Goal: Browse casually

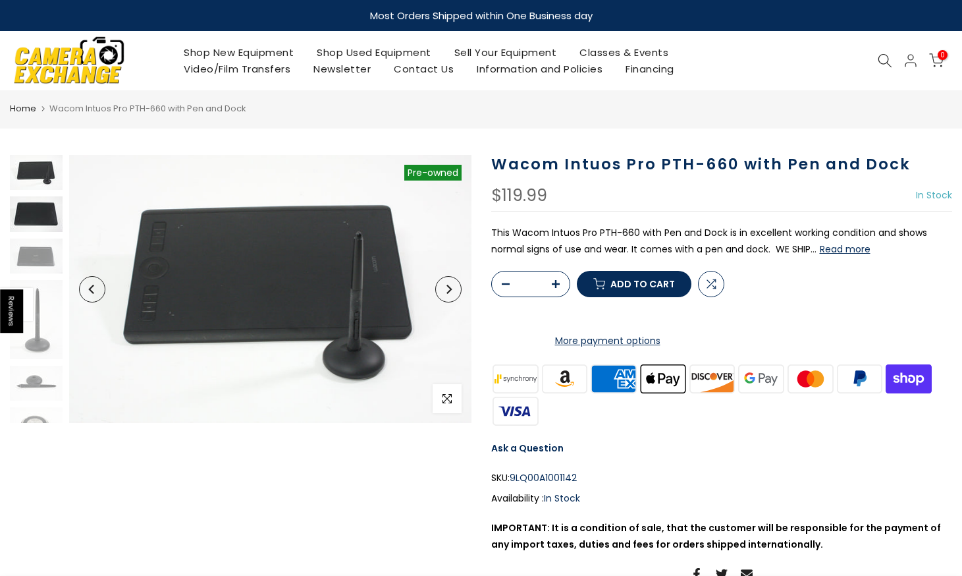
click at [42, 220] on img at bounding box center [36, 213] width 53 height 35
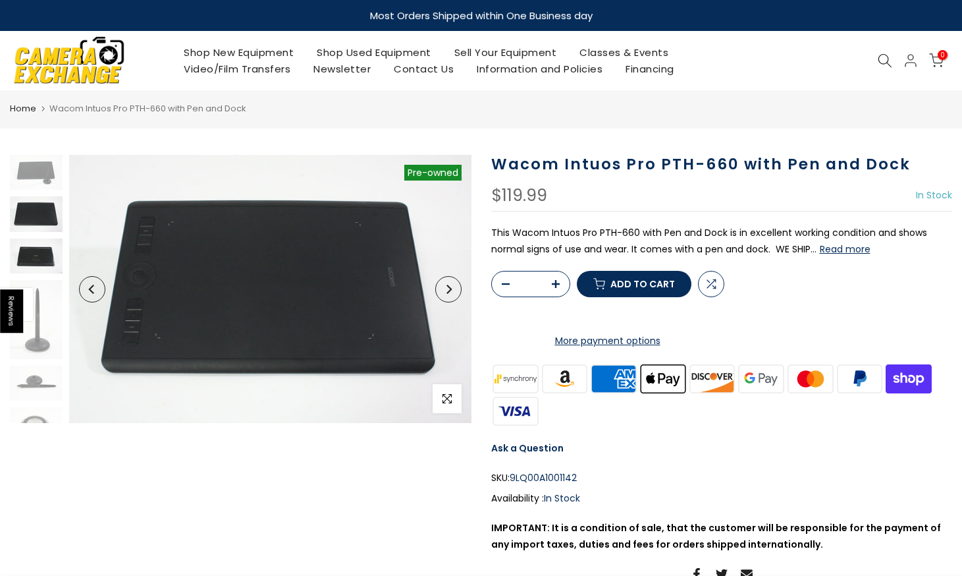
click at [38, 255] on img at bounding box center [36, 255] width 53 height 35
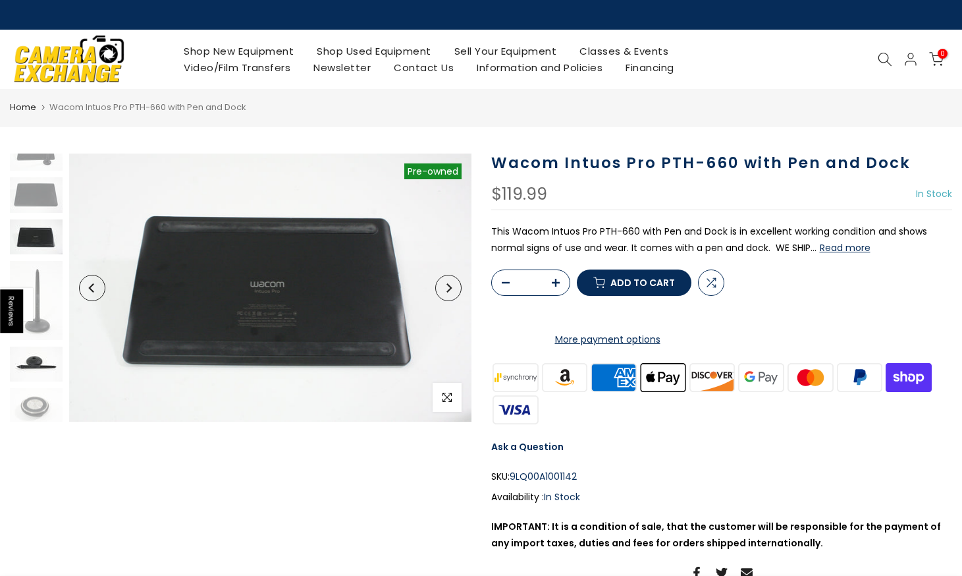
click at [43, 368] on img at bounding box center [36, 363] width 53 height 35
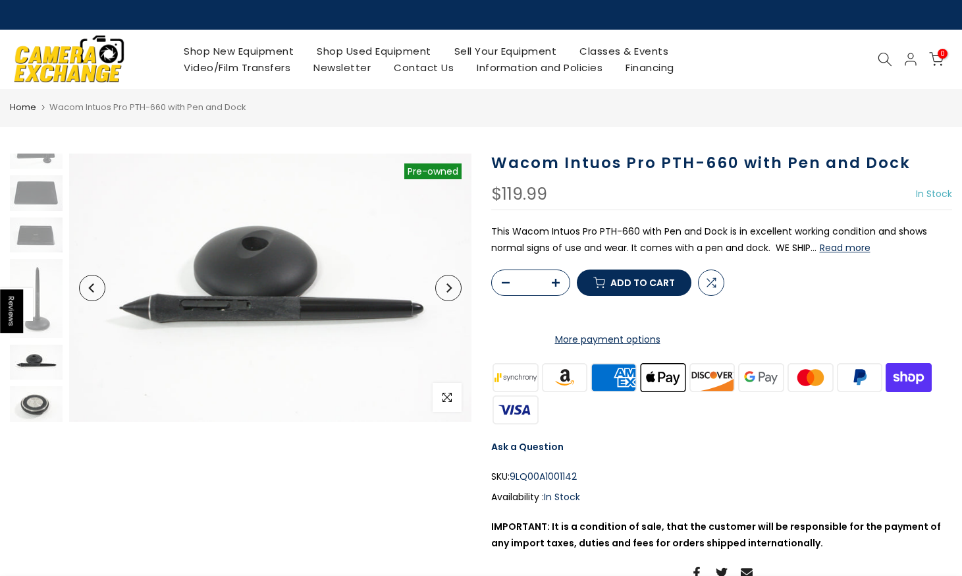
click at [34, 404] on img at bounding box center [36, 403] width 53 height 35
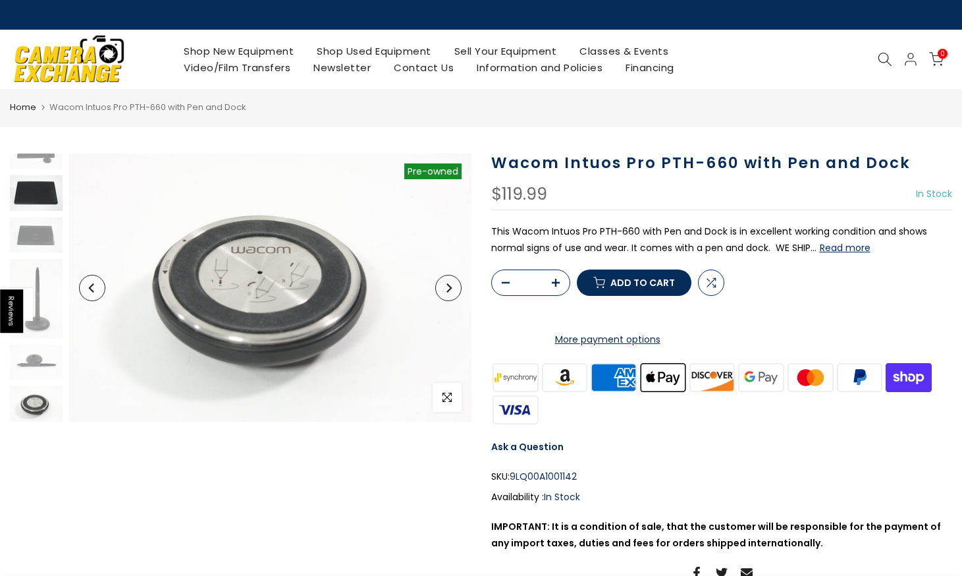
click at [35, 185] on img at bounding box center [36, 192] width 53 height 35
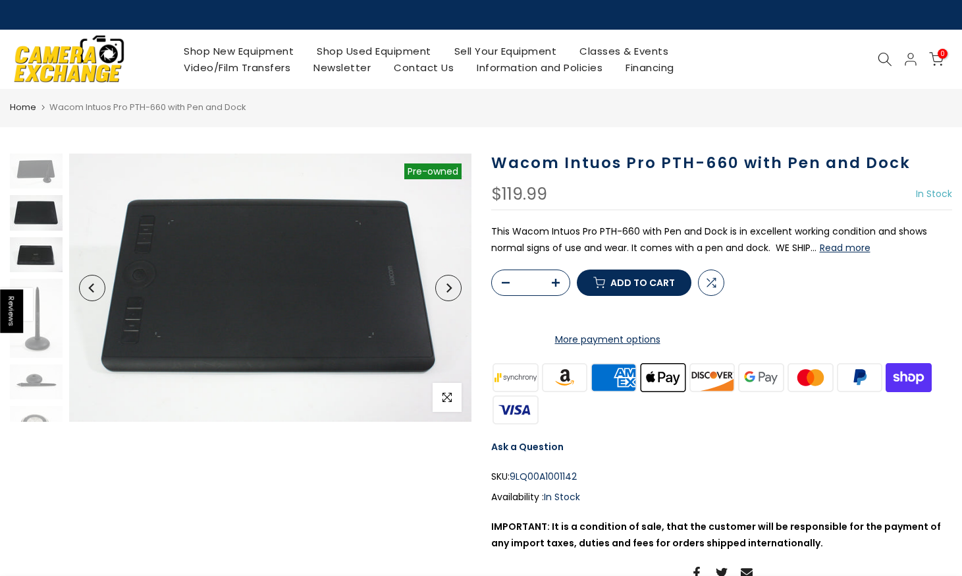
click at [37, 249] on img at bounding box center [36, 254] width 53 height 35
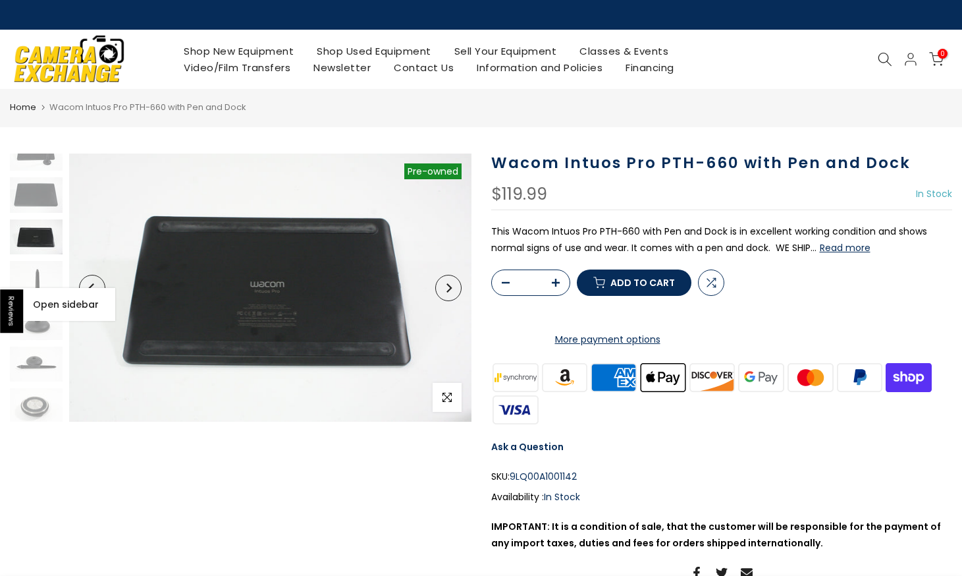
click at [31, 294] on span at bounding box center [16, 304] width 33 height 33
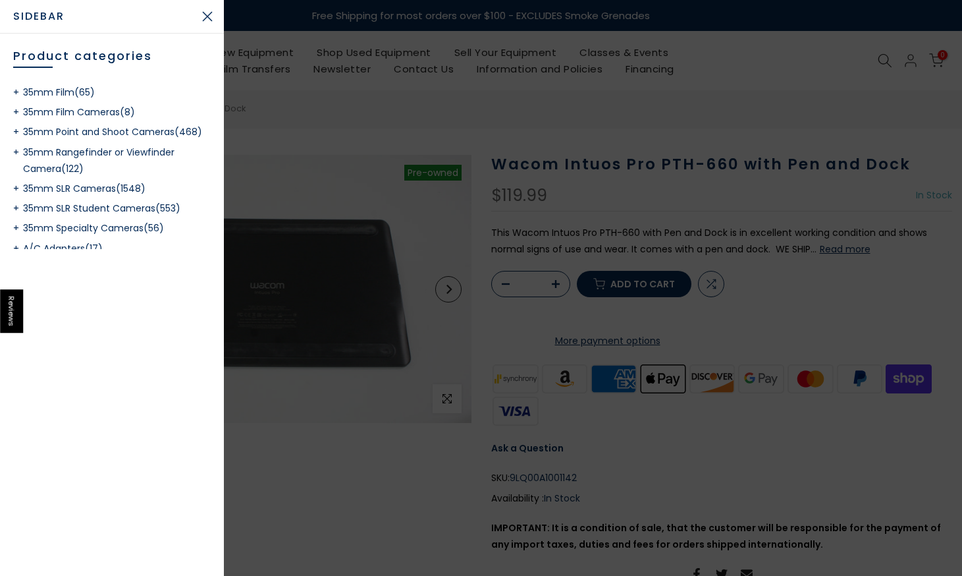
click at [360, 268] on div at bounding box center [481, 288] width 962 height 576
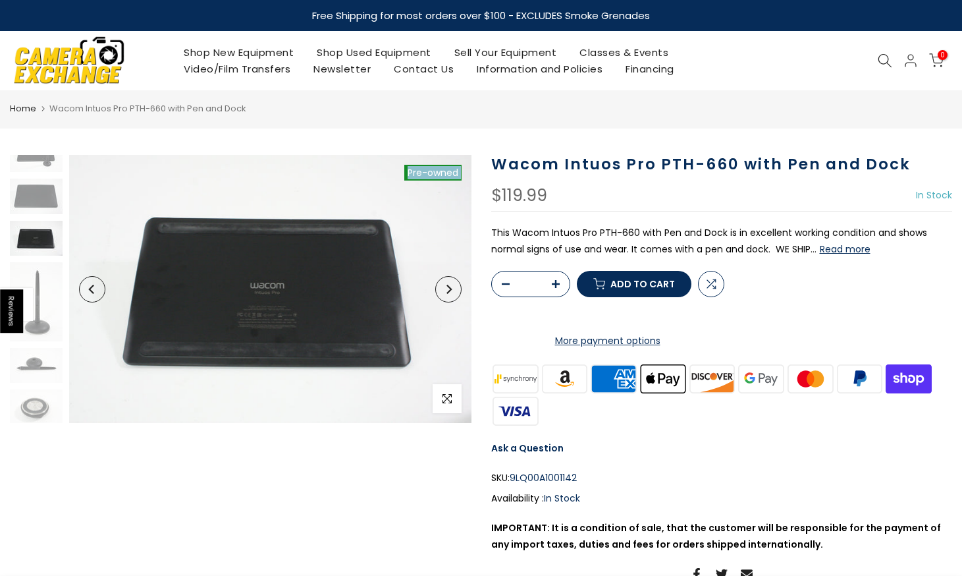
drag, startPoint x: 113, startPoint y: 489, endPoint x: 257, endPoint y: 497, distance: 144.4
click at [215, 505] on div "Sold out Pre order Pre-owned Click to enlarge" at bounding box center [240, 392] width 481 height 474
click at [32, 373] on img at bounding box center [36, 365] width 53 height 35
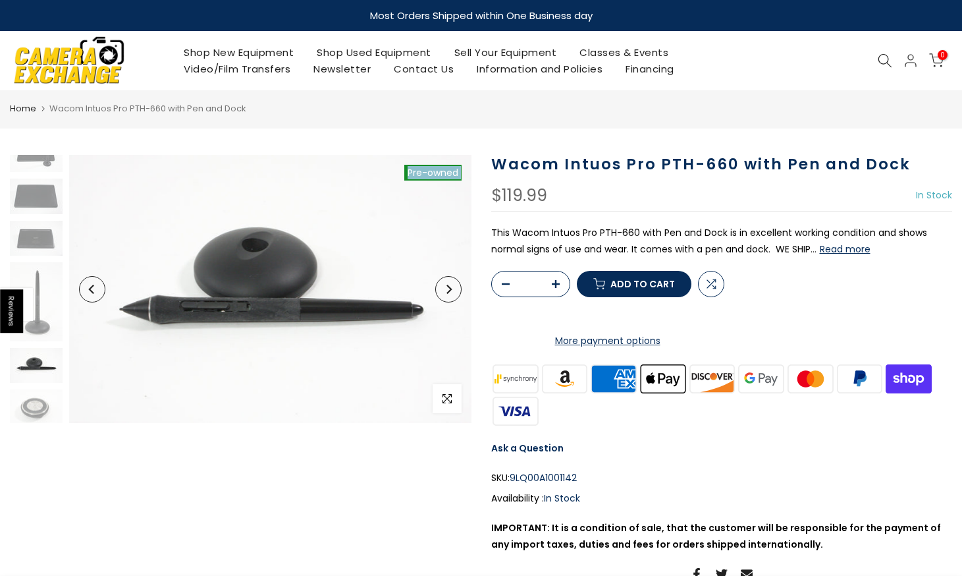
scroll to position [20, 0]
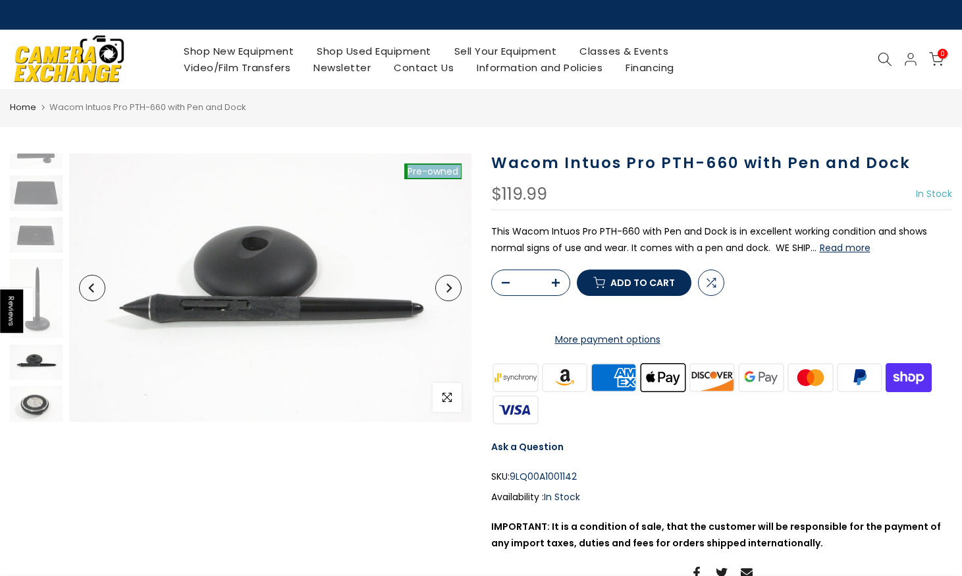
click at [32, 392] on img at bounding box center [36, 403] width 53 height 35
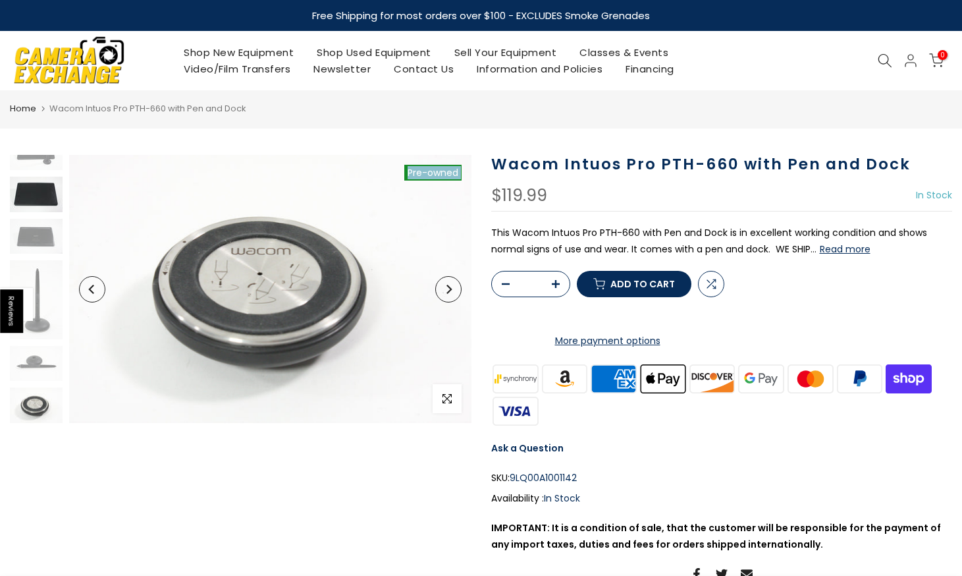
click at [35, 185] on img at bounding box center [36, 194] width 53 height 35
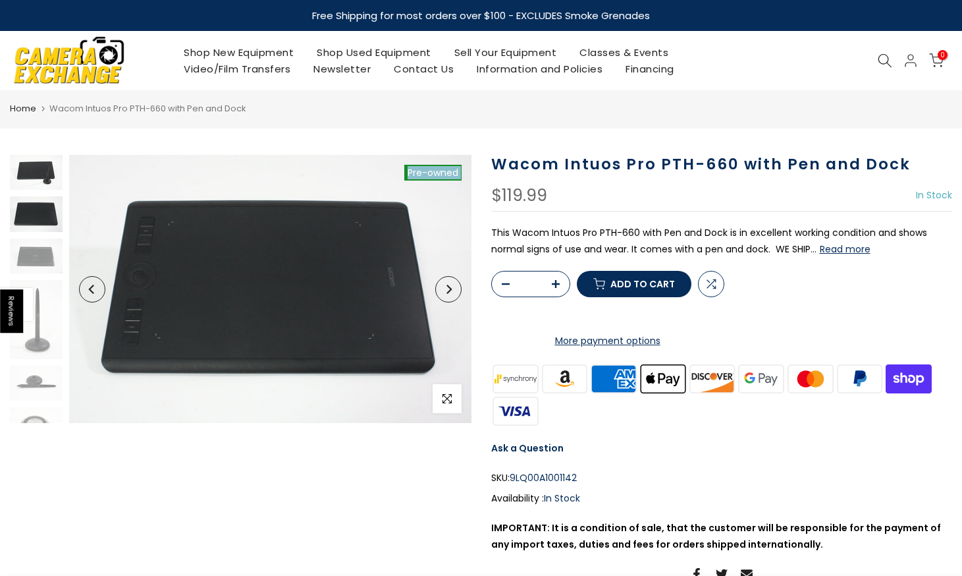
click at [38, 181] on img at bounding box center [36, 172] width 53 height 35
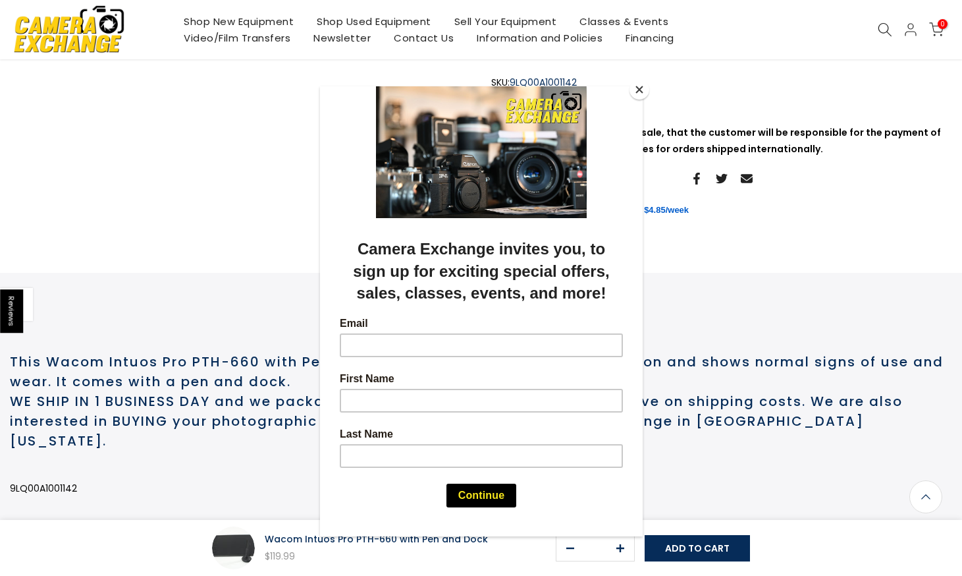
click at [641, 88] on button "Close" at bounding box center [640, 90] width 20 height 20
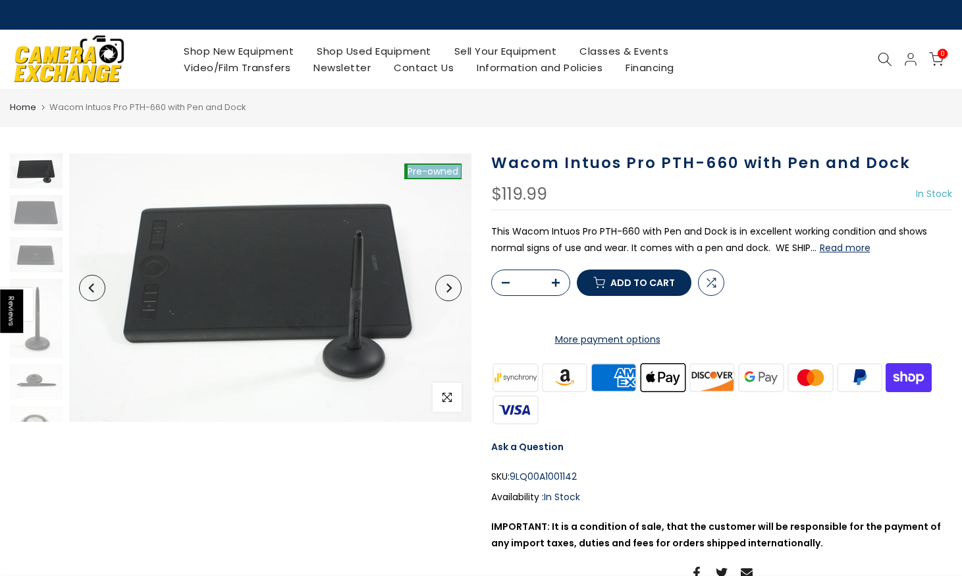
click at [441, 286] on button "Next" at bounding box center [448, 288] width 26 height 26
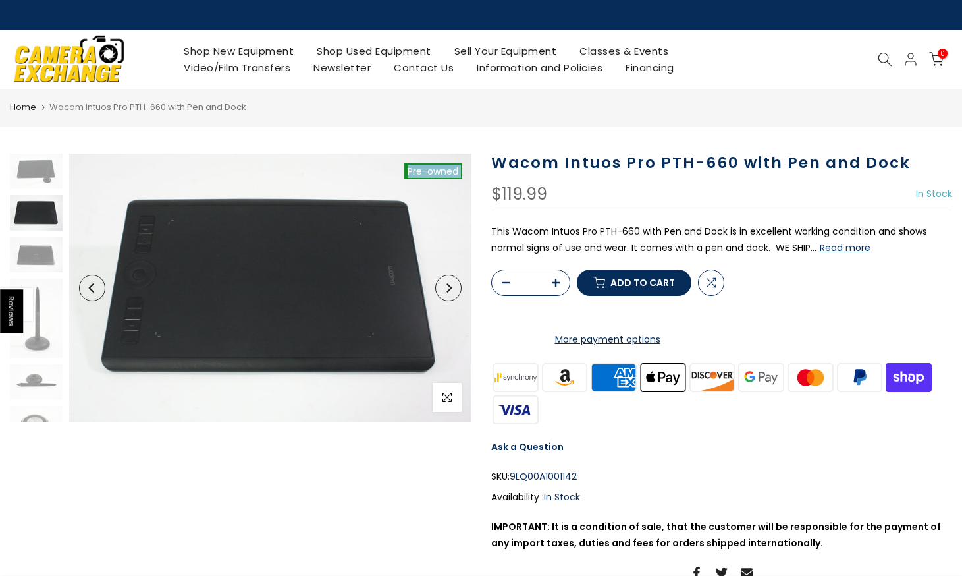
click at [441, 286] on button "Next" at bounding box center [448, 288] width 26 height 26
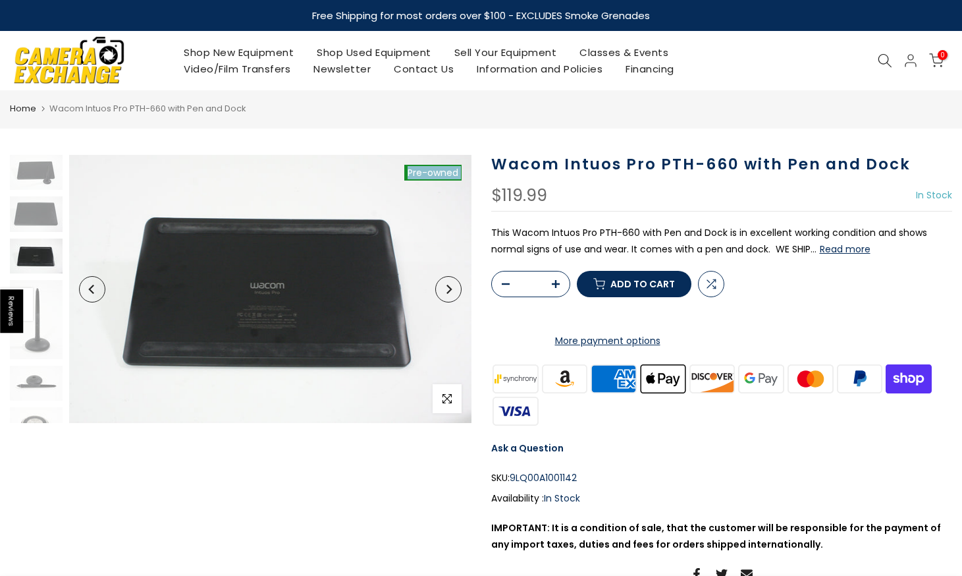
scroll to position [18, 0]
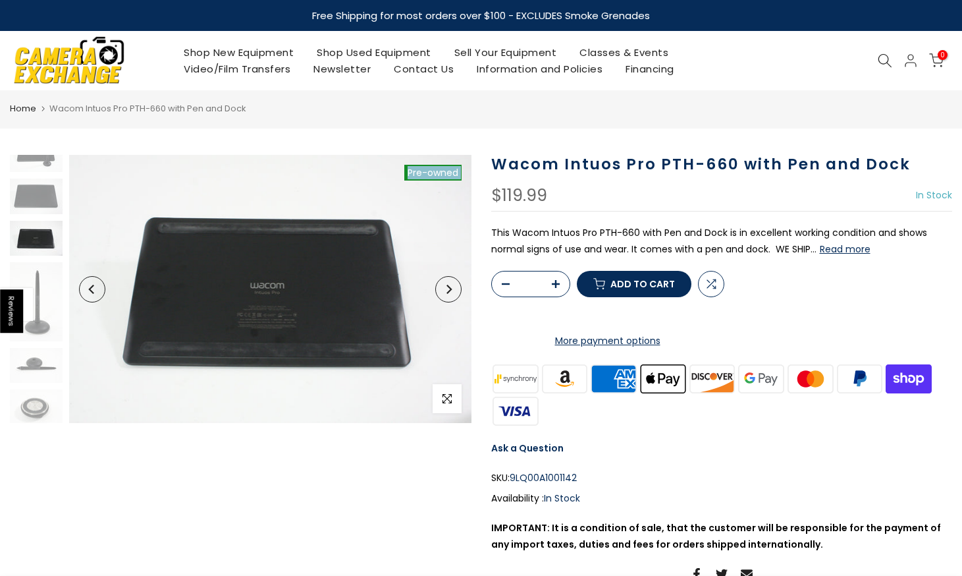
click at [441, 286] on button "Next" at bounding box center [448, 289] width 26 height 26
